Goal: Task Accomplishment & Management: Use online tool/utility

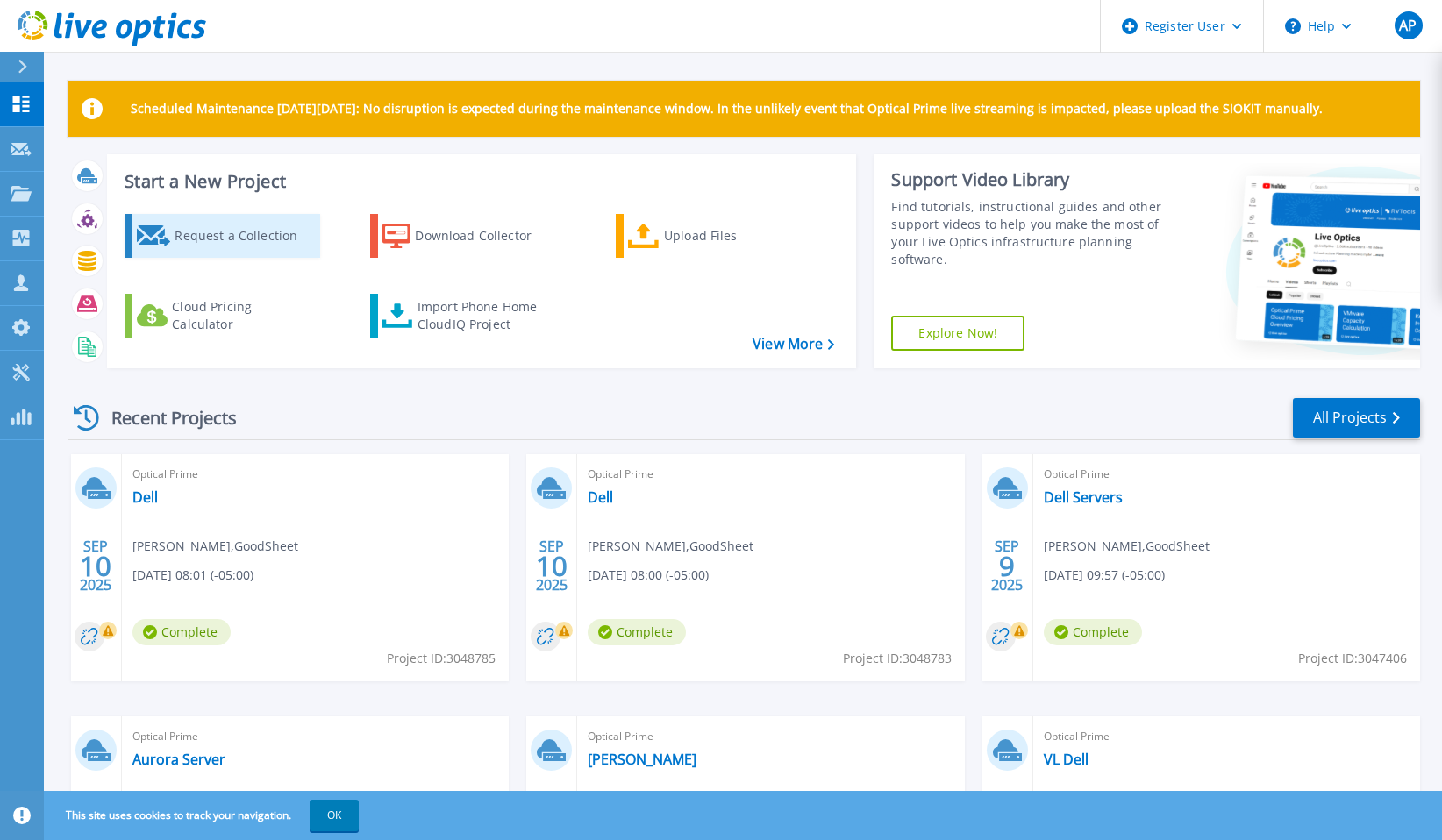
click at [209, 228] on div "Request a Collection" at bounding box center [245, 236] width 141 height 35
